Goal: Task Accomplishment & Management: Complete application form

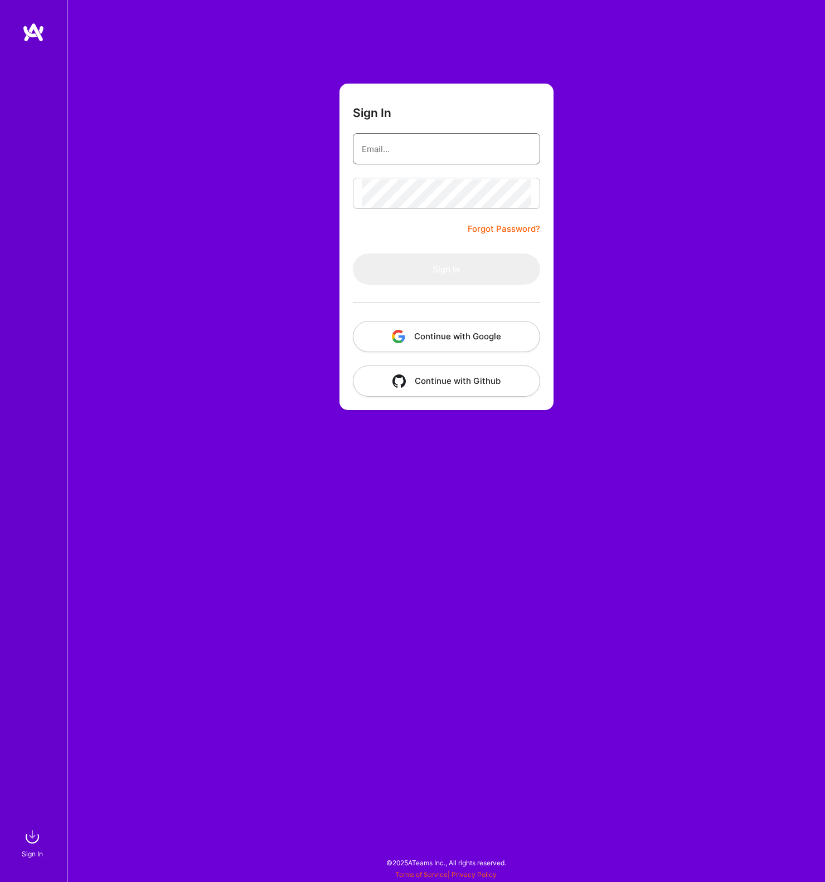
type input "[PERSON_NAME][EMAIL_ADDRESS][DOMAIN_NAME]"
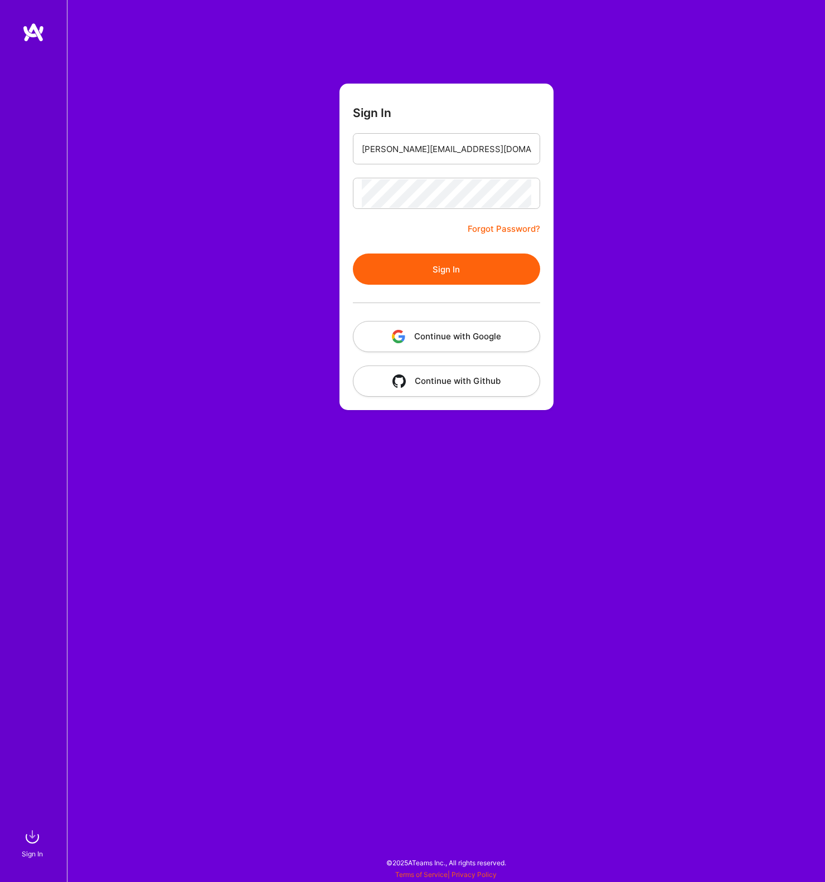
click at [450, 284] on button "Sign In" at bounding box center [446, 269] width 187 height 31
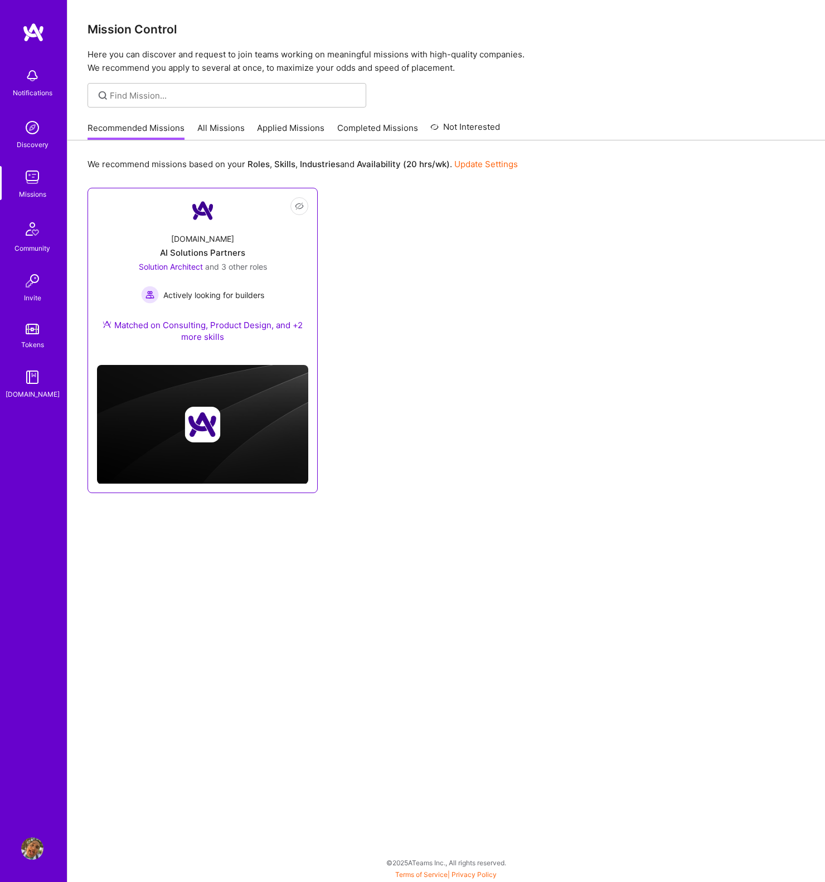
click at [248, 238] on div "[DOMAIN_NAME] AI Solutions Partners Solution Architect and 3 other roles Active…" at bounding box center [202, 290] width 211 height 132
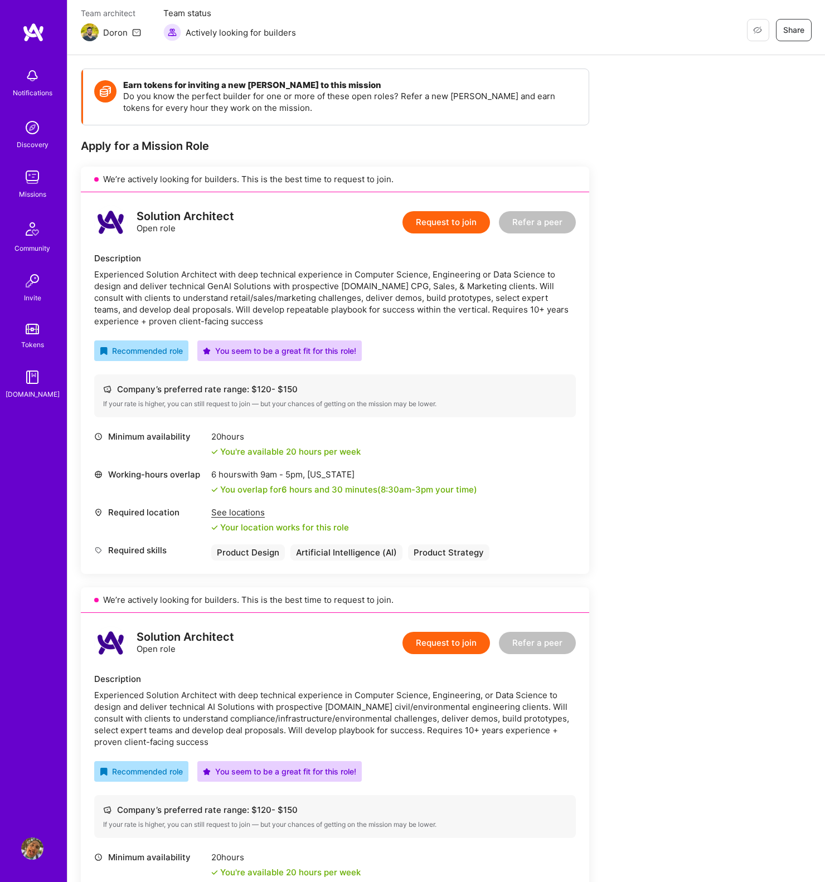
scroll to position [111, 0]
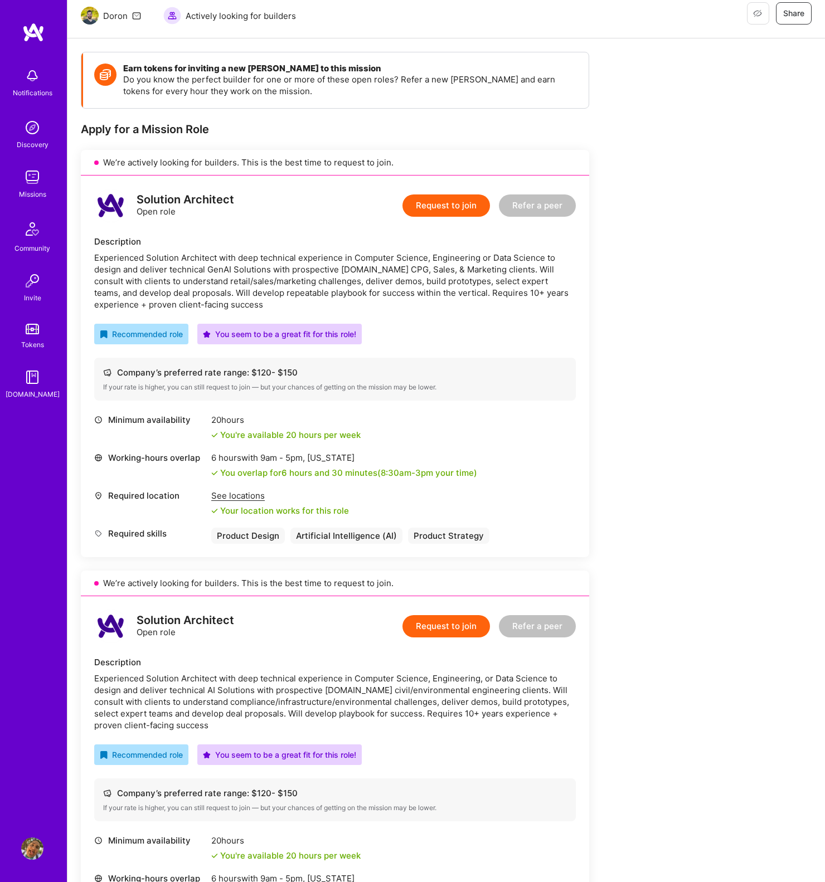
click at [469, 280] on div "Experienced Solution Architect with deep technical experience in Computer Scien…" at bounding box center [335, 281] width 482 height 59
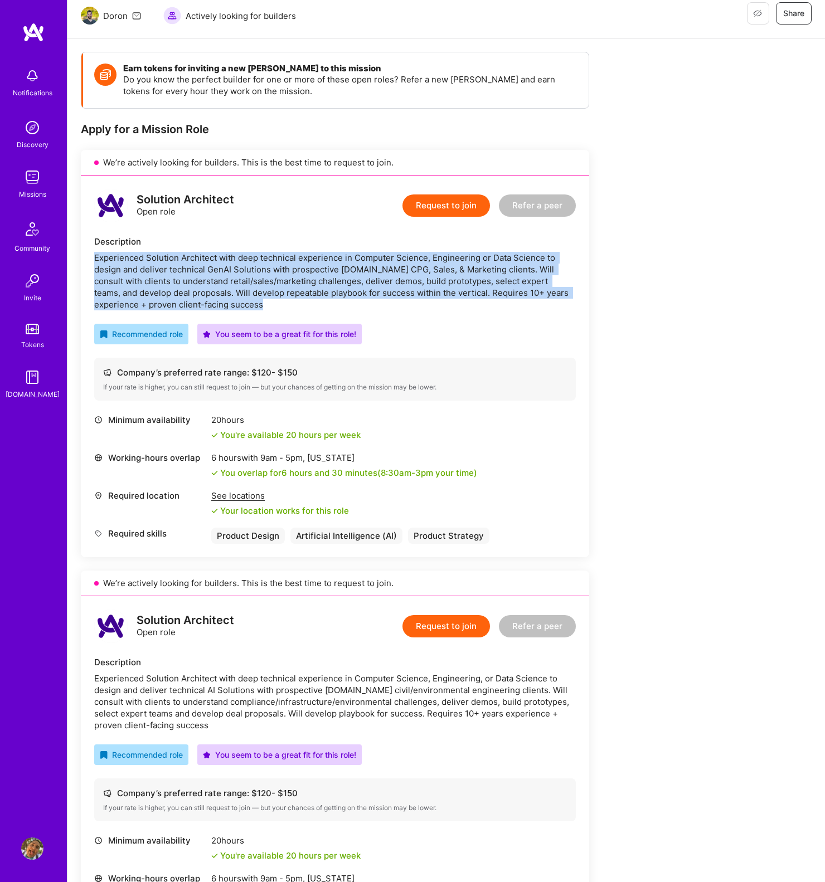
click at [469, 280] on div "Experienced Solution Architect with deep technical experience in Computer Scien…" at bounding box center [335, 281] width 482 height 59
click at [168, 263] on div "Experienced Solution Architect with deep technical experience in Computer Scien…" at bounding box center [335, 281] width 482 height 59
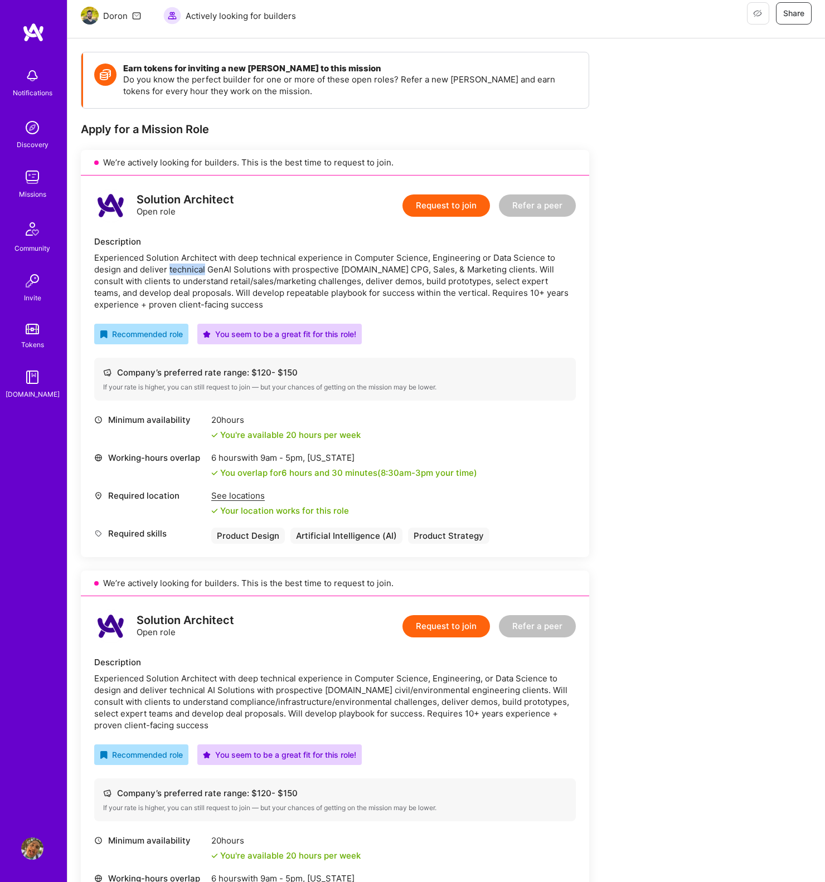
click at [168, 263] on div "Experienced Solution Architect with deep technical experience in Computer Scien…" at bounding box center [335, 281] width 482 height 59
click at [132, 260] on div "Experienced Solution Architect with deep technical experience in Computer Scien…" at bounding box center [335, 281] width 482 height 59
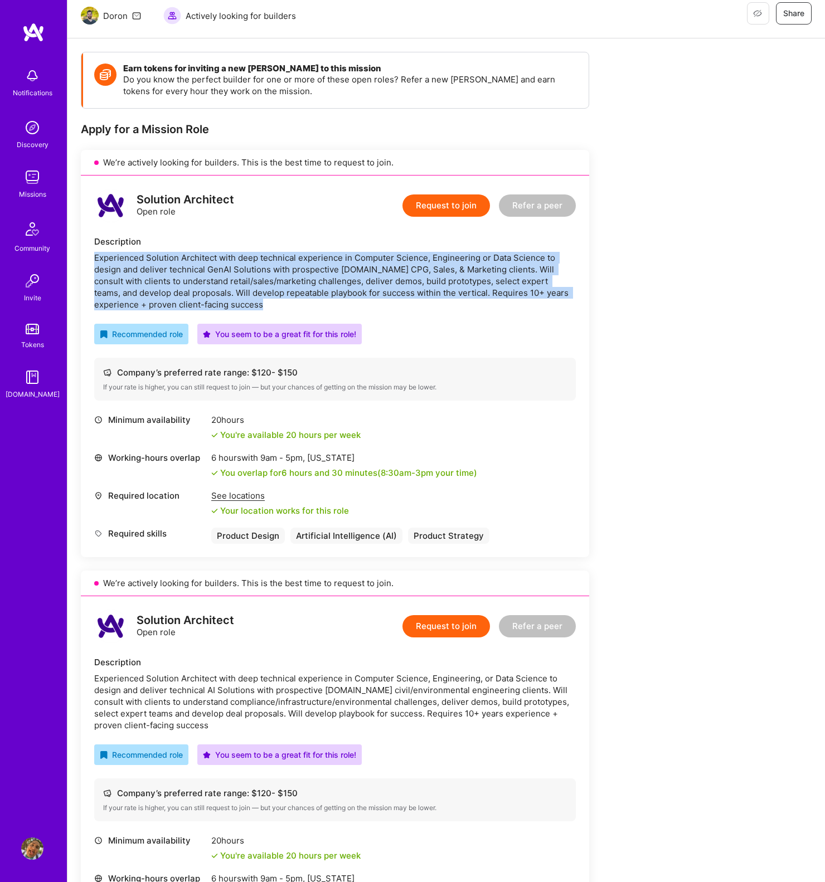
click at [132, 260] on div "Experienced Solution Architect with deep technical experience in Computer Scien…" at bounding box center [335, 281] width 482 height 59
click at [535, 298] on div "Experienced Solution Architect with deep technical experience in Computer Scien…" at bounding box center [335, 281] width 482 height 59
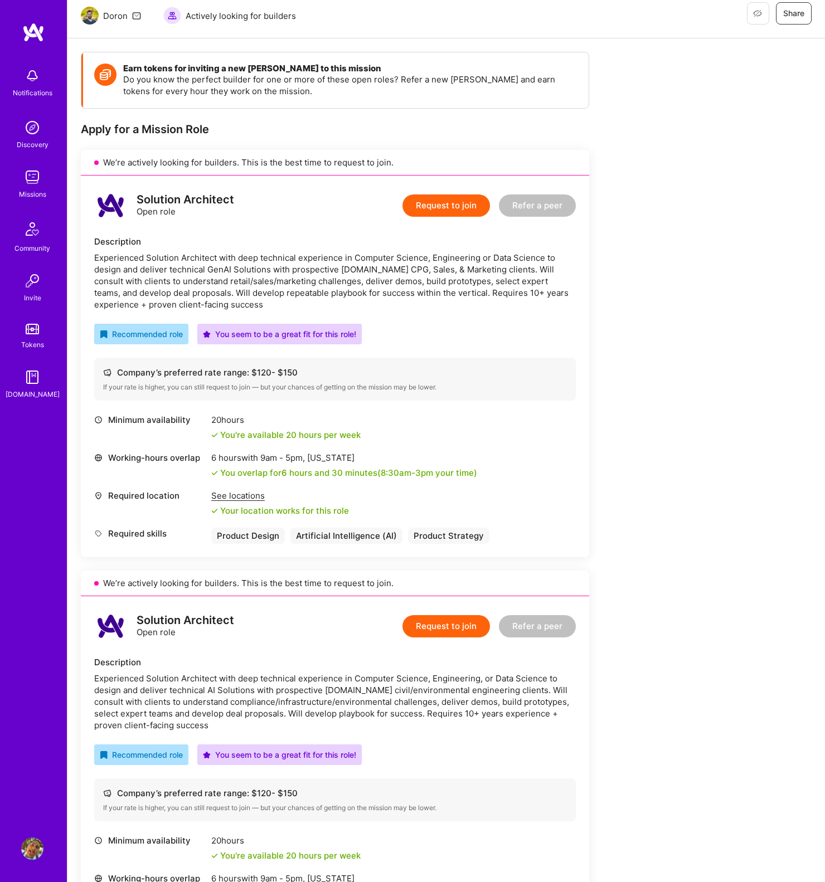
scroll to position [0, -1]
click at [450, 207] on button "Request to join" at bounding box center [446, 206] width 88 height 22
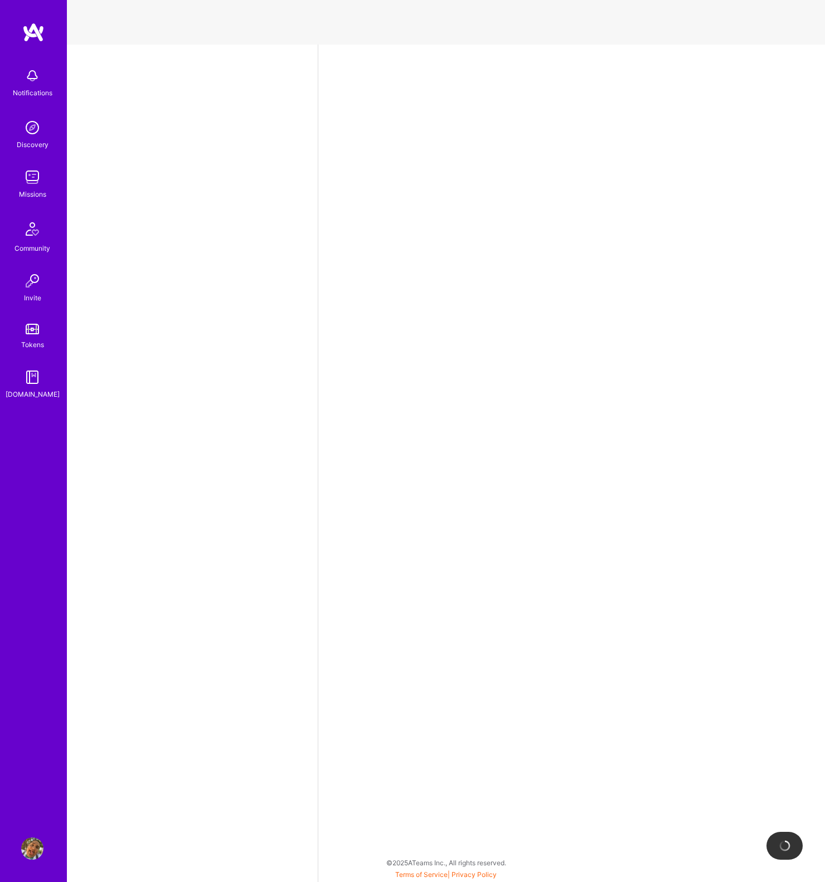
select select "MX"
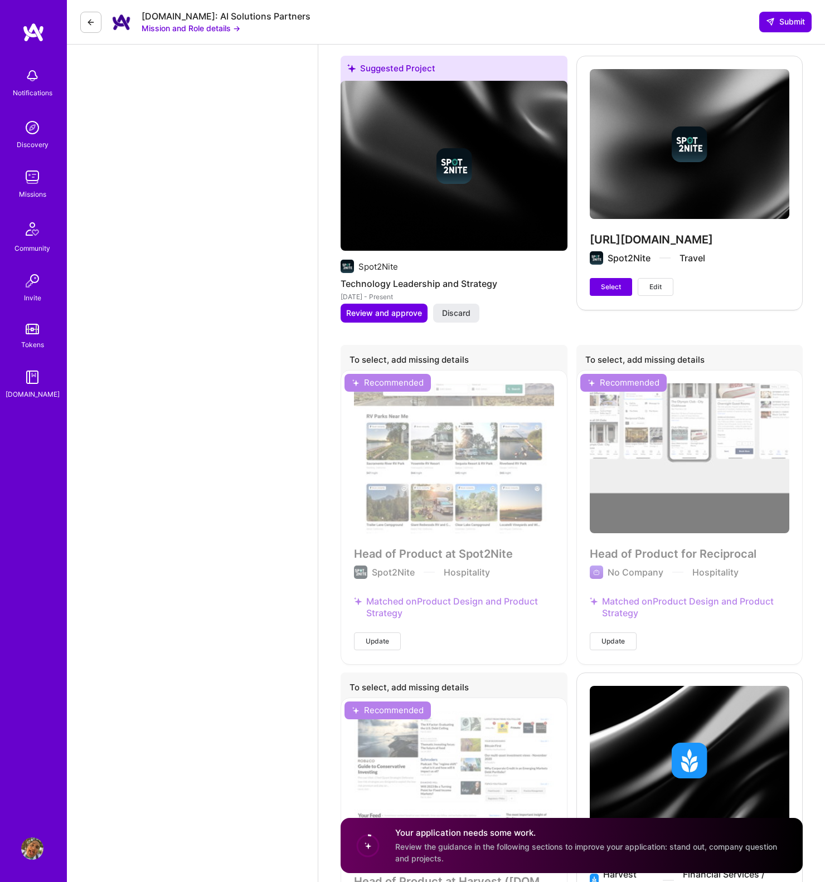
scroll to position [2210, 0]
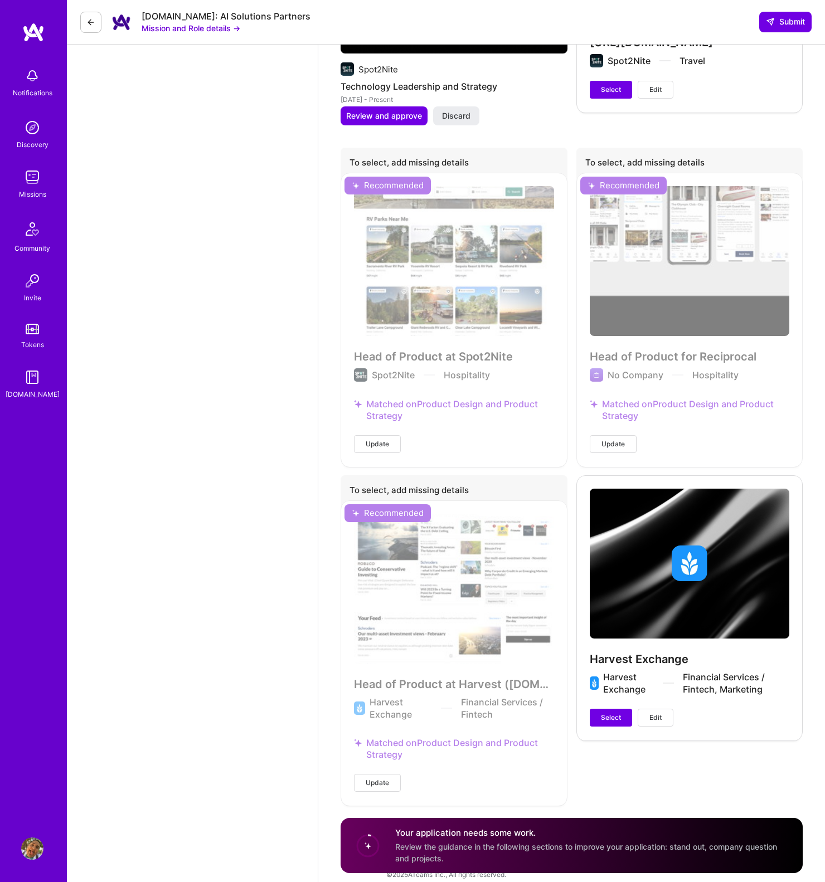
click at [664, 593] on div "Harvest Exchange Harvest Exchange Financial Services / Fintech, Marketing Selec…" at bounding box center [689, 608] width 227 height 265
click at [613, 713] on span "Select" at bounding box center [611, 718] width 20 height 10
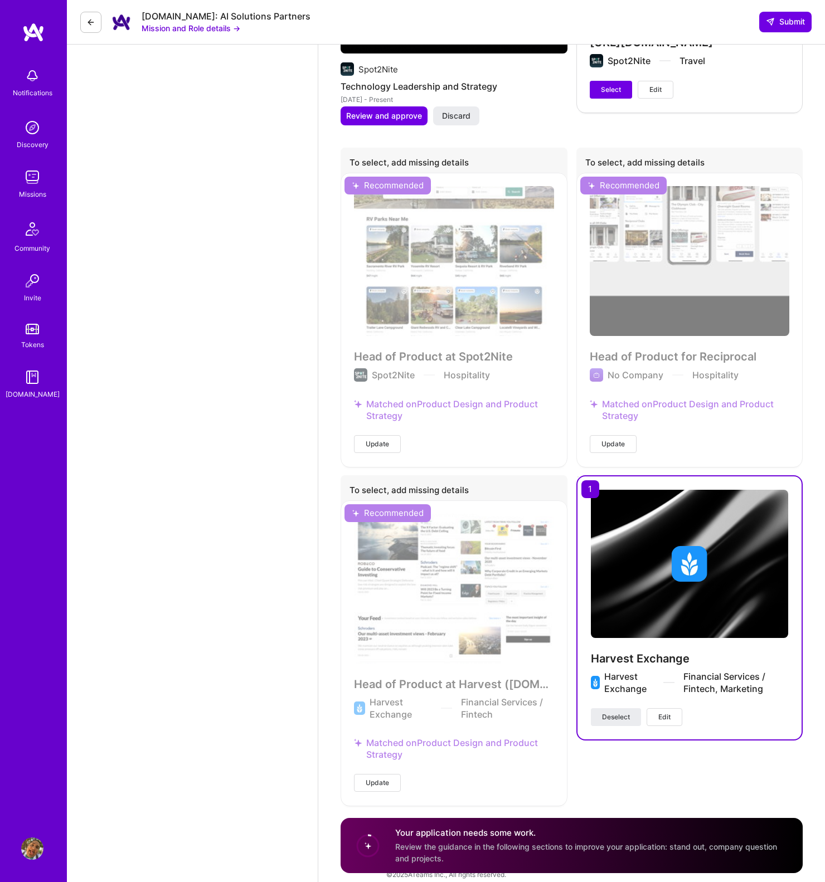
scroll to position [1851, 0]
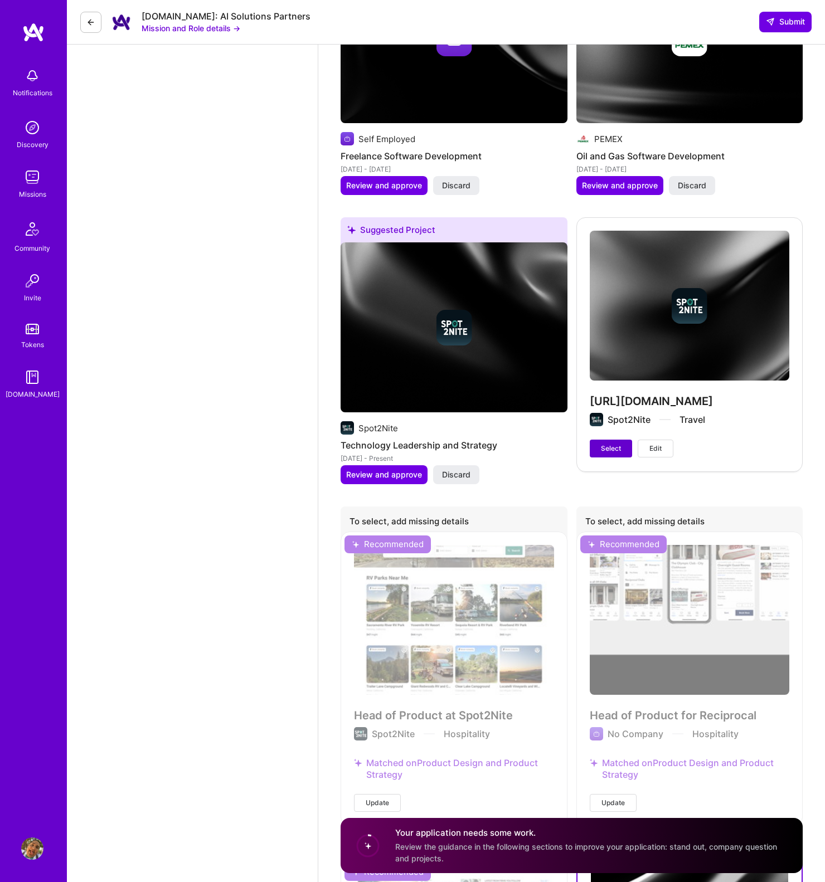
click at [604, 444] on span "Select" at bounding box center [611, 449] width 20 height 10
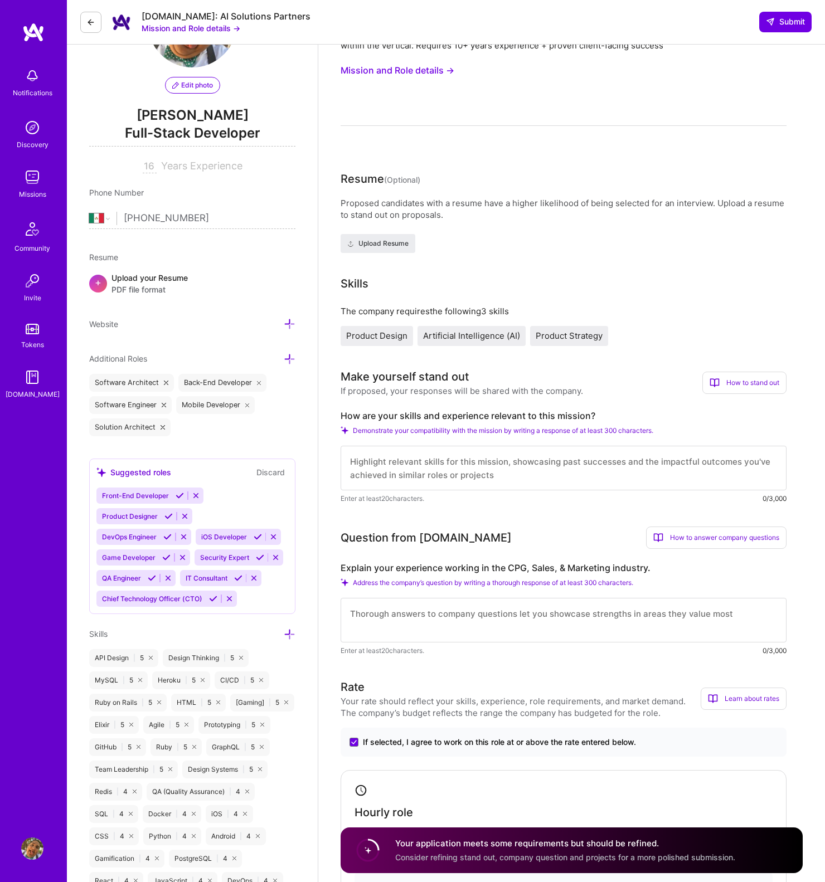
scroll to position [0, 0]
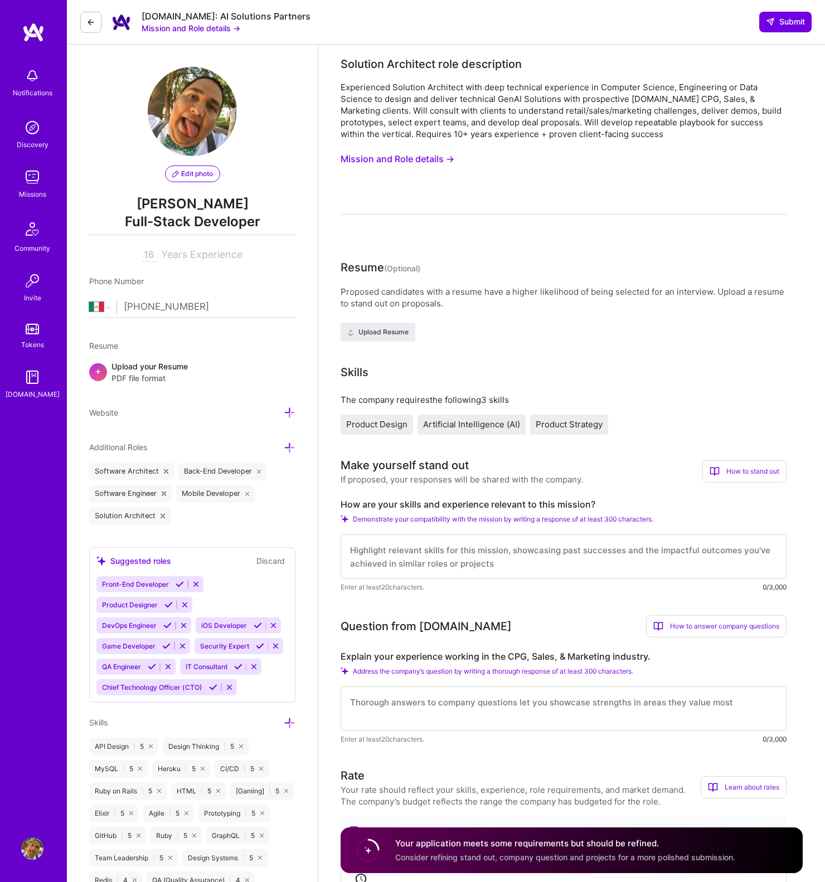
click at [152, 376] on span "PDF file format" at bounding box center [149, 378] width 76 height 12
click at [269, 695] on div "Front-End Developer Product Designer DevOps Engineer iOS Developer Game Develop…" at bounding box center [192, 635] width 192 height 119
click at [261, 690] on div "Front-End Developer Product Designer DevOps Engineer iOS Developer Game Develop…" at bounding box center [192, 635] width 192 height 119
click at [391, 332] on span "Upload Resume" at bounding box center [377, 332] width 61 height 10
click at [686, 296] on div "Proposed candidates with a resume have a higher likelihood of being selected fo…" at bounding box center [564, 297] width 446 height 23
